Goal: Task Accomplishment & Management: Manage account settings

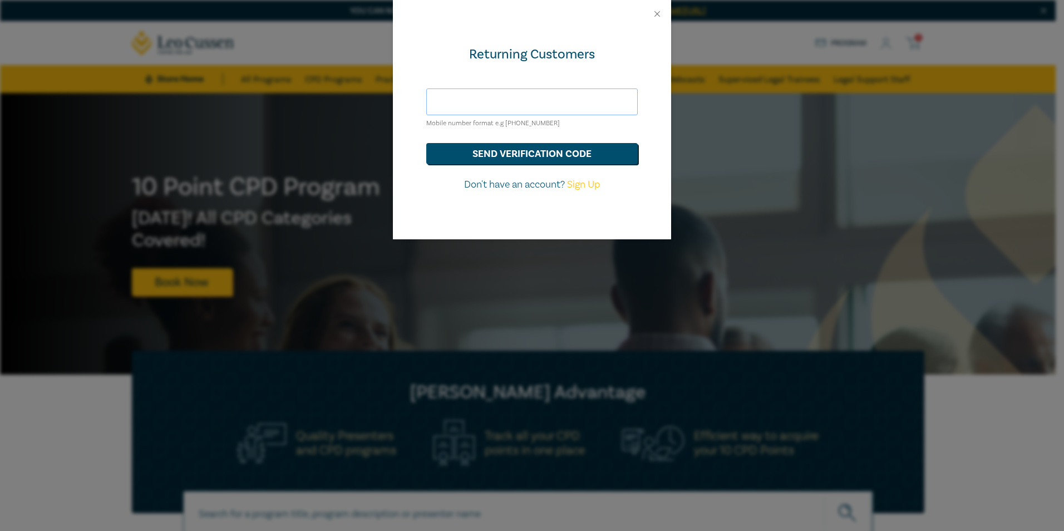
click at [273, 2] on input "text" at bounding box center [532, 102] width 212 height 27
type input "jryan@nevetts.com.au"
click at [273, 2] on button "send verification code" at bounding box center [532, 153] width 212 height 21
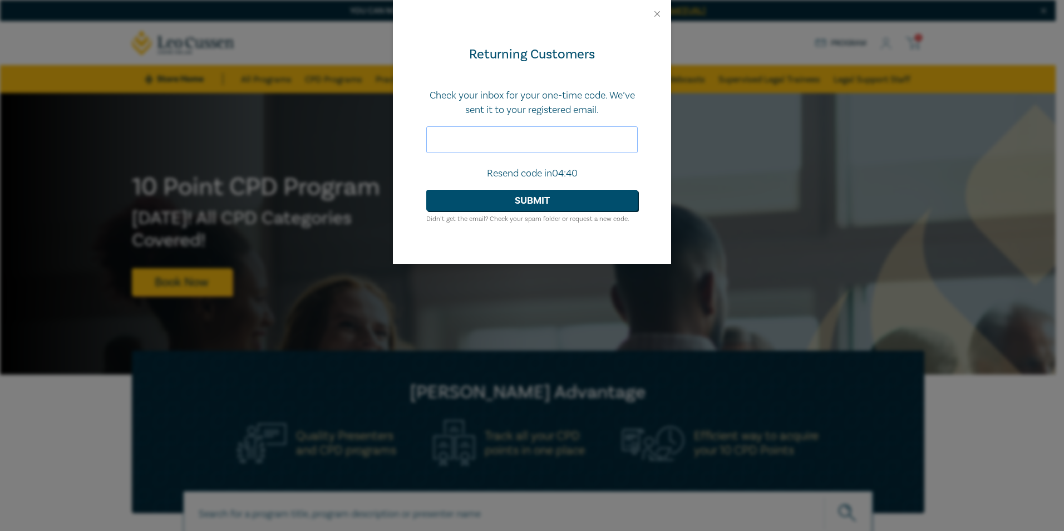
click at [273, 2] on input "text" at bounding box center [532, 139] width 212 height 27
paste input "849354"
type input "849354"
click at [273, 2] on button "Submit" at bounding box center [532, 200] width 212 height 21
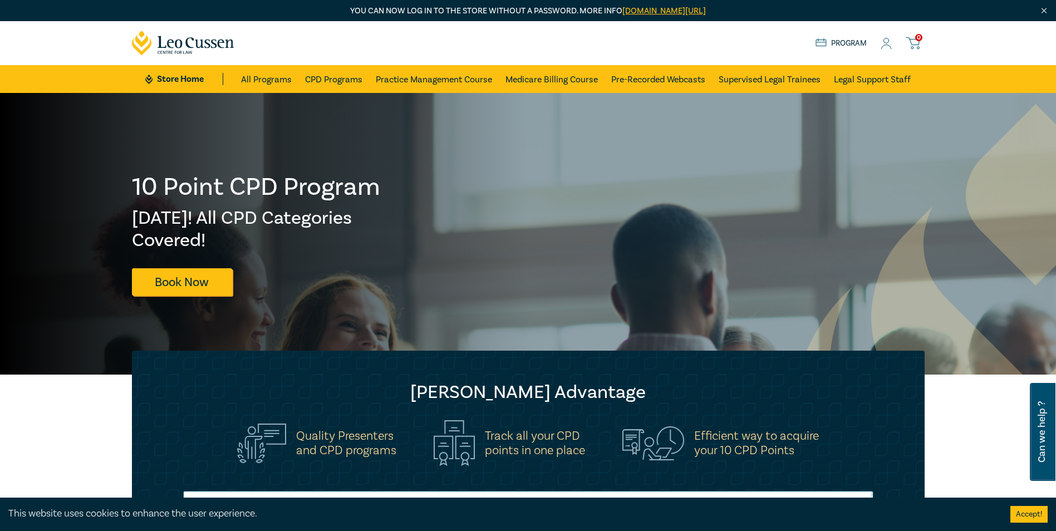
click at [885, 50] on div "Store Home About us Program 0" at bounding box center [870, 43] width 109 height 14
click at [886, 41] on icon at bounding box center [886, 44] width 11 height 12
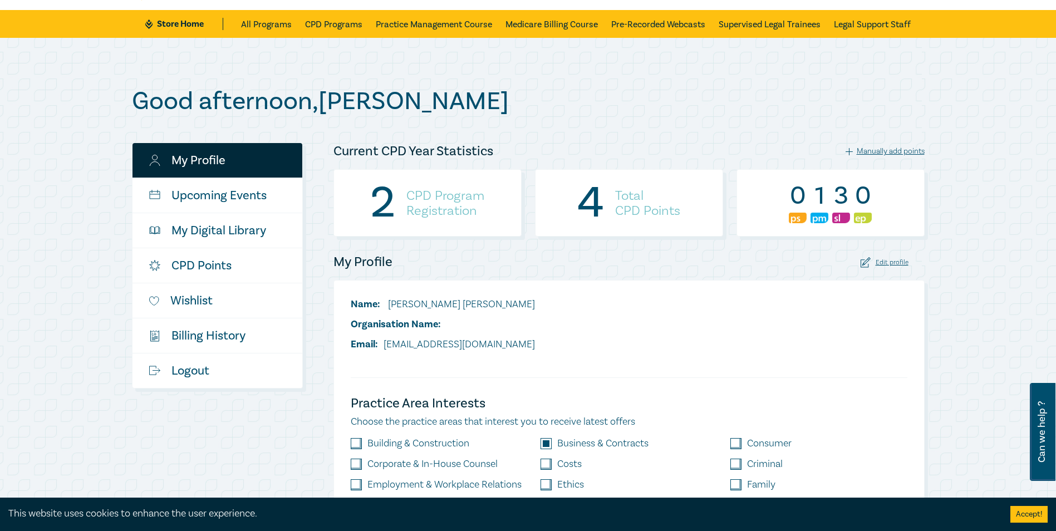
scroll to position [111, 0]
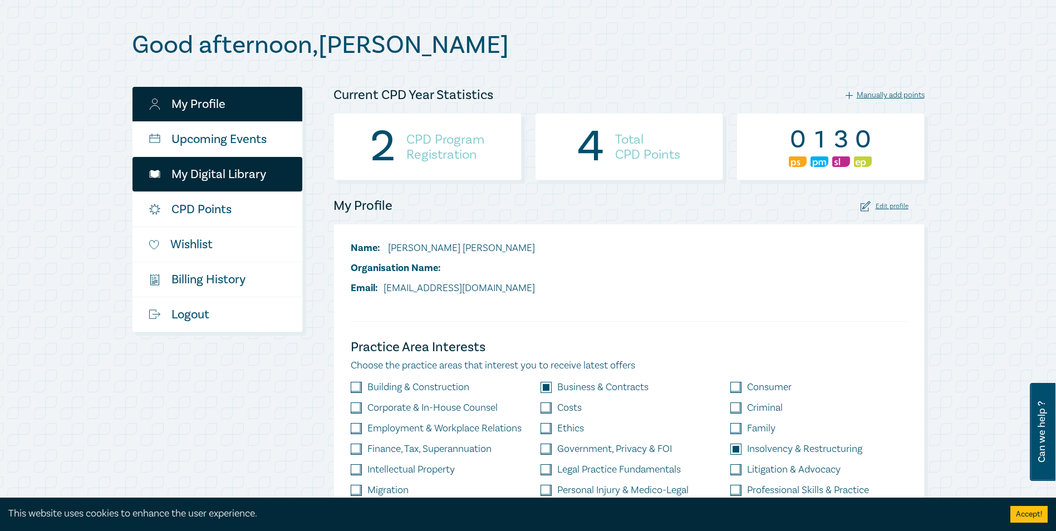
click at [223, 169] on link "My Digital Library" at bounding box center [218, 174] width 170 height 35
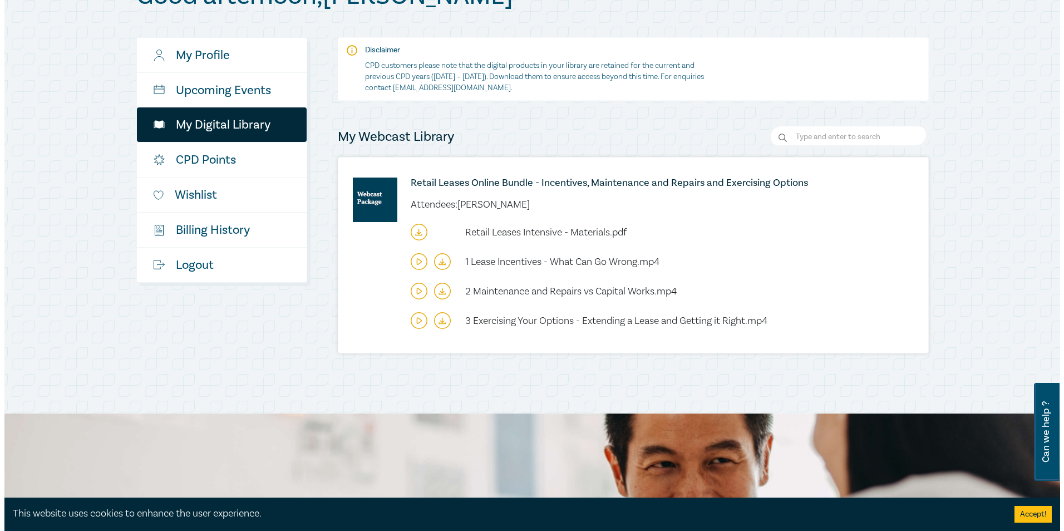
scroll to position [167, 0]
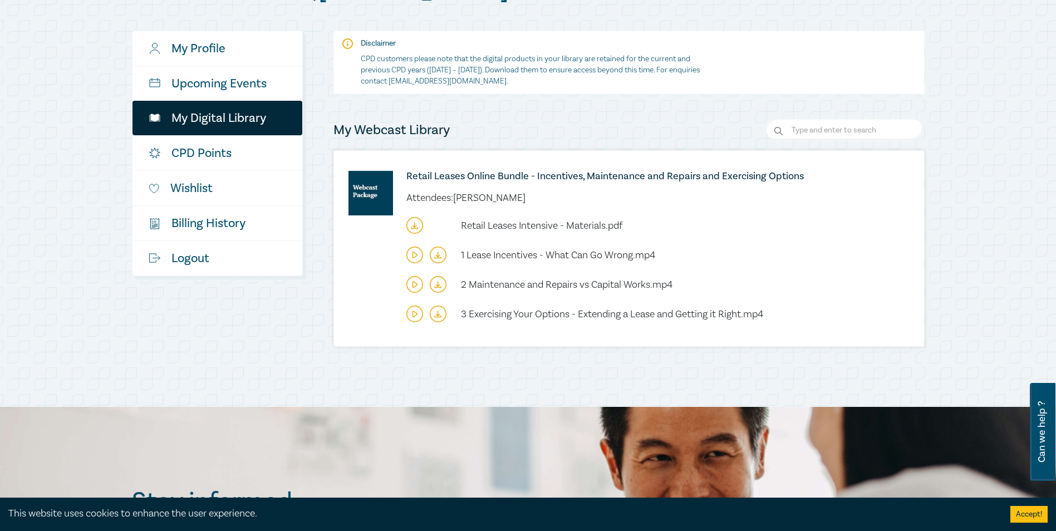
click at [414, 255] on icon at bounding box center [414, 255] width 17 height 17
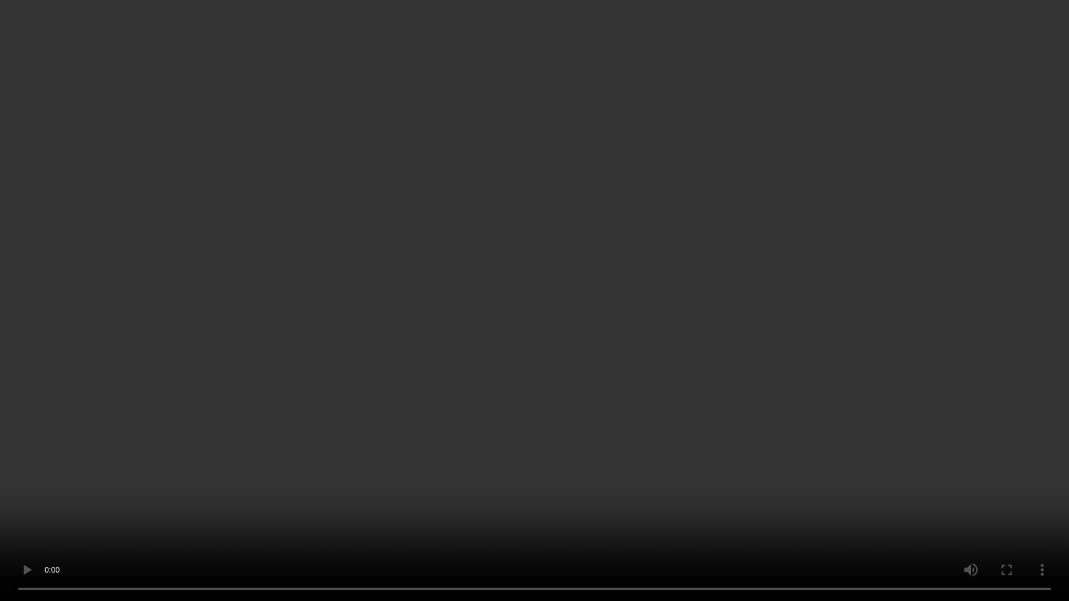
click at [319, 173] on video at bounding box center [534, 300] width 1069 height 601
click at [478, 56] on video at bounding box center [534, 300] width 1069 height 601
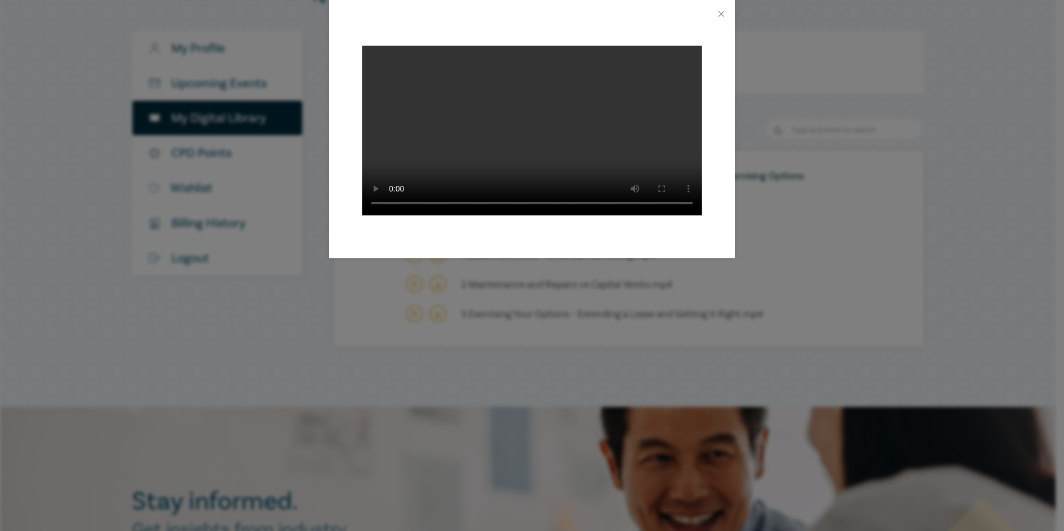
drag, startPoint x: 565, startPoint y: 125, endPoint x: 521, endPoint y: 224, distance: 107.9
click at [565, 125] on video at bounding box center [532, 131] width 340 height 170
